Goal: Book appointment/travel/reservation

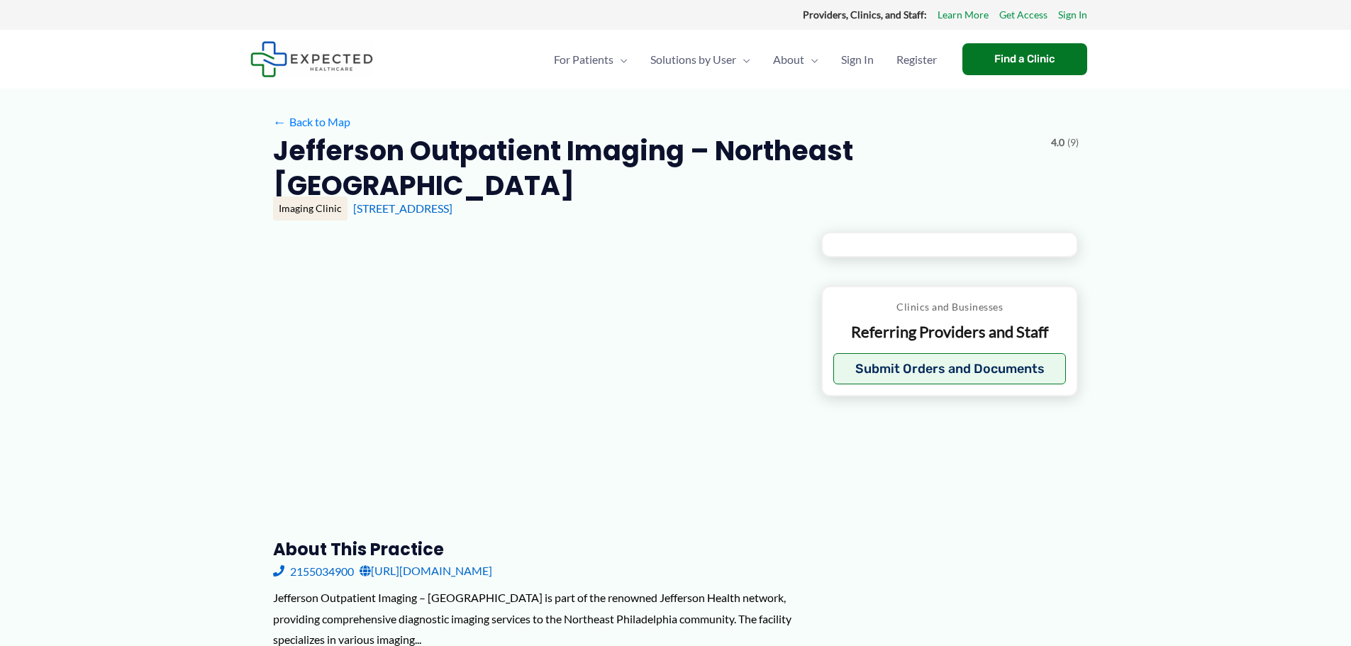
type input "**********"
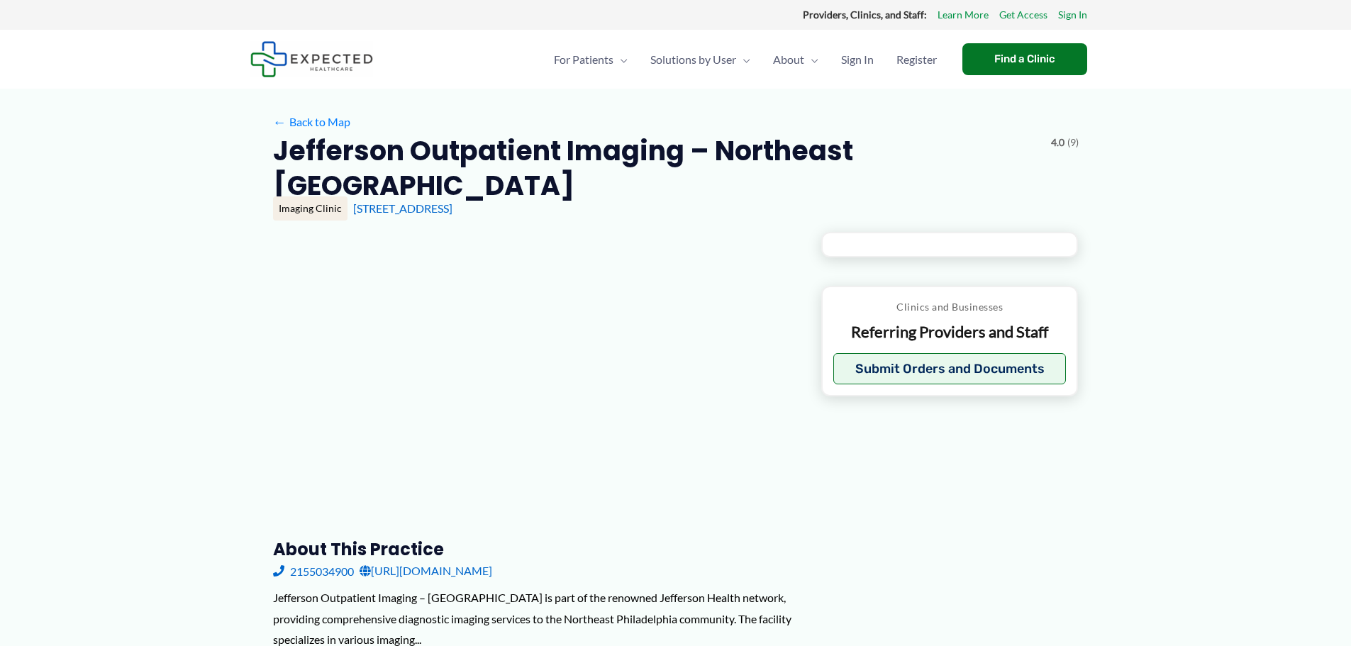
type input "**********"
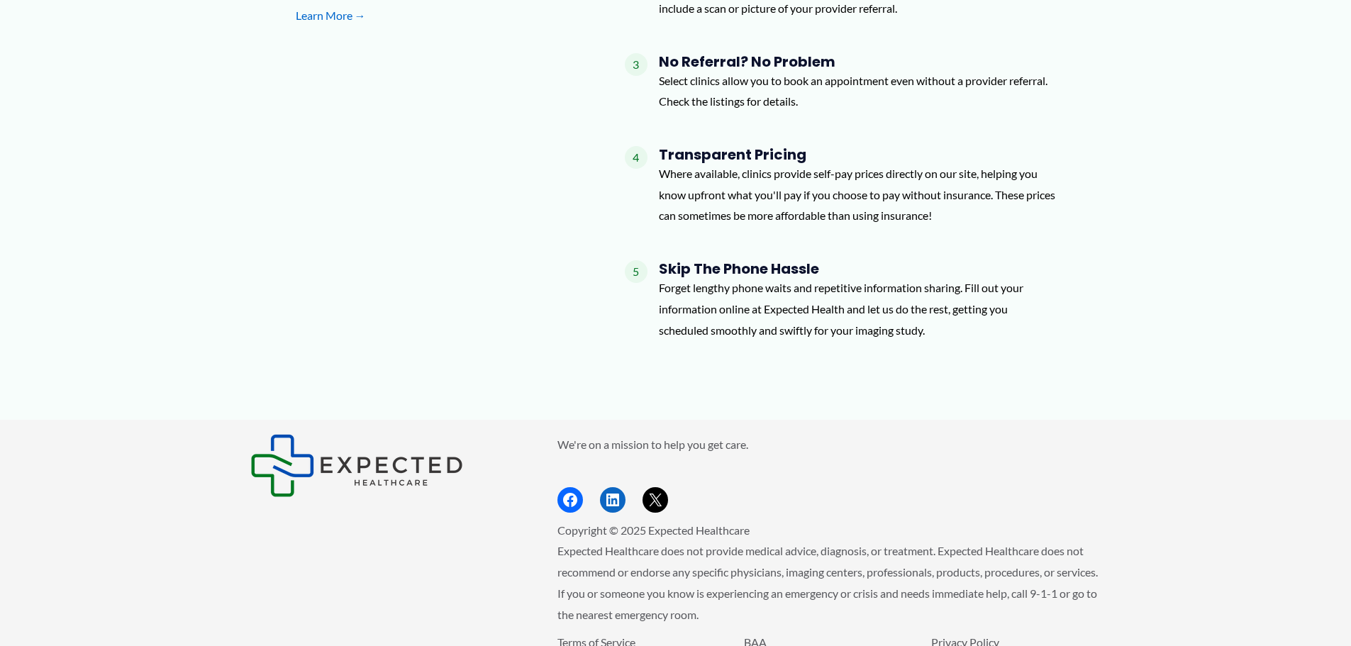
scroll to position [1014, 0]
